Goal: Transaction & Acquisition: Purchase product/service

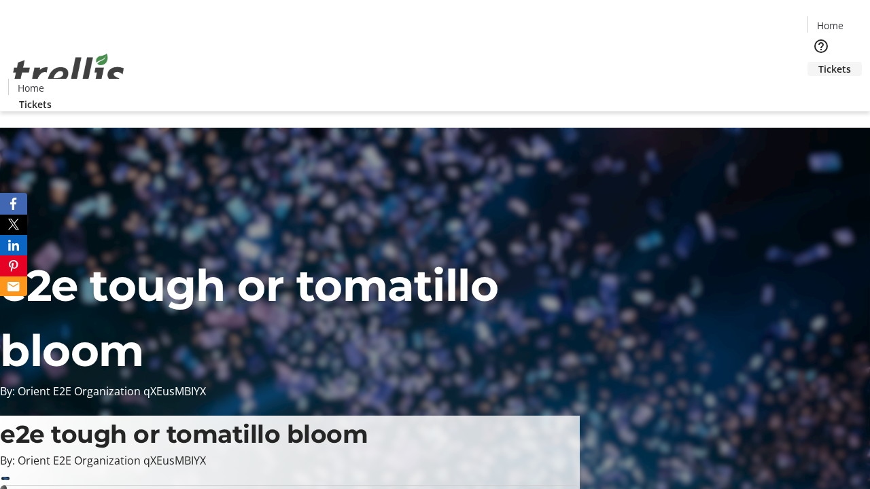
click at [818, 62] on span "Tickets" at bounding box center [834, 69] width 33 height 14
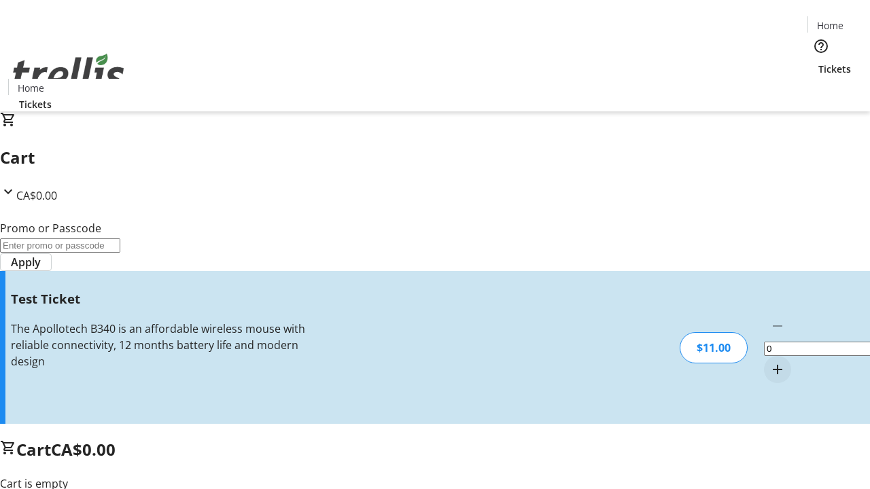
click at [769, 361] on mat-icon "Increment by one" at bounding box center [777, 369] width 16 height 16
type input "1"
type input "UNLOCK"
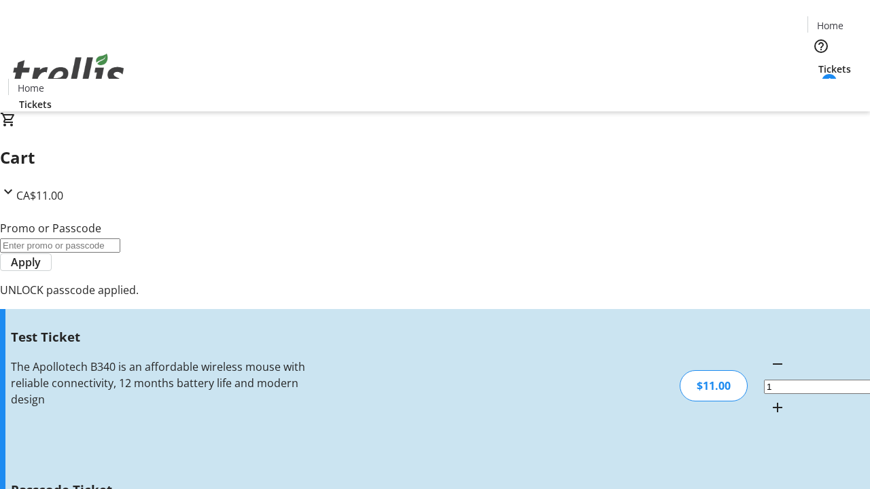
type input "5"
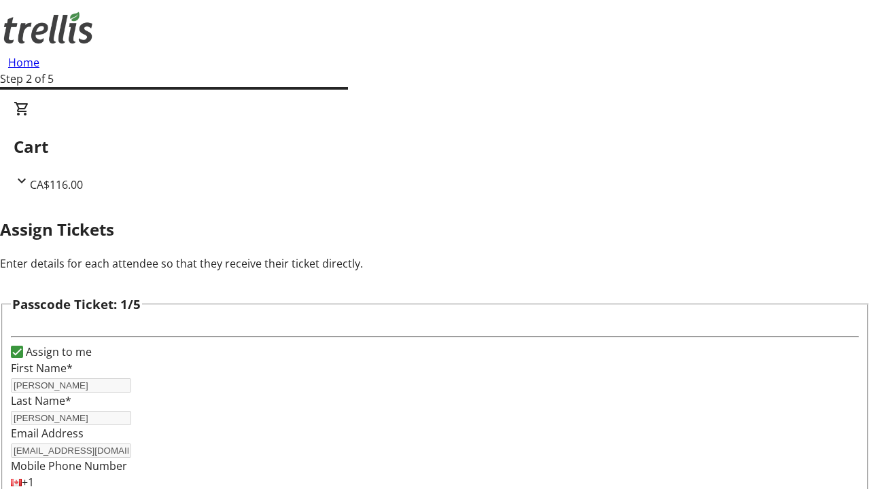
type input "[PERSON_NAME]"
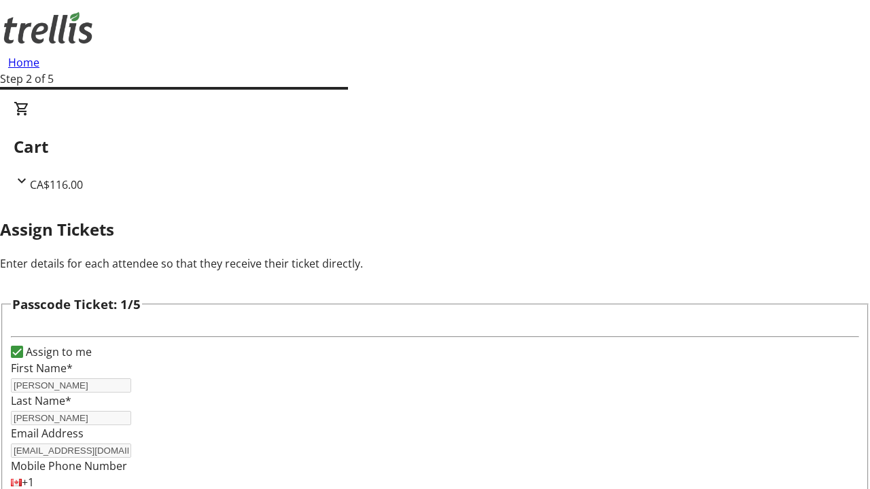
type input "Bahringer"
checkbox input "true"
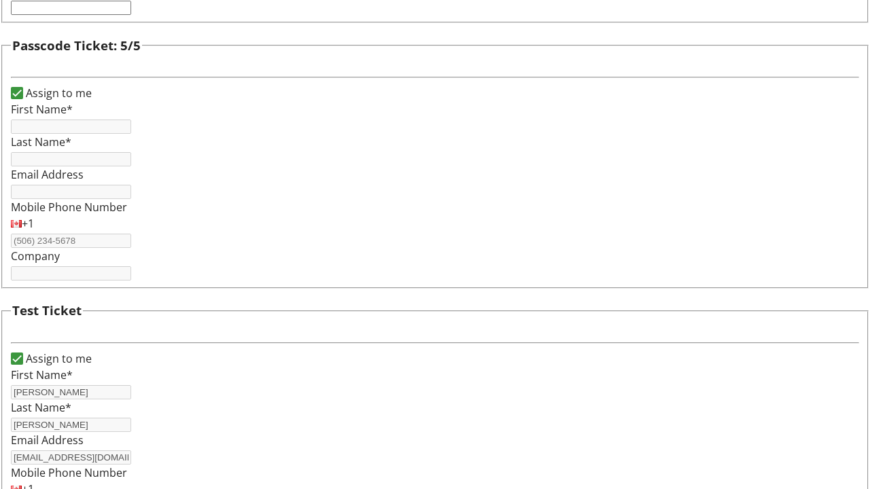
type input "[PERSON_NAME]"
type input "[EMAIL_ADDRESS][DOMAIN_NAME]"
